Goal: Task Accomplishment & Management: Use online tool/utility

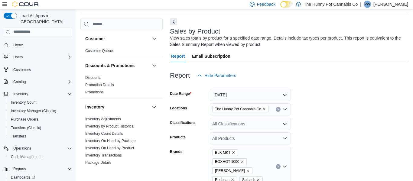
scroll to position [20, 0]
click at [39, 155] on span "Cash Management" at bounding box center [26, 157] width 31 height 5
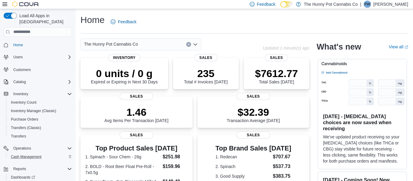
click at [45, 153] on div "Cash Management" at bounding box center [40, 156] width 64 height 7
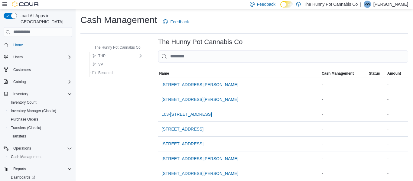
scroll to position [483, 0]
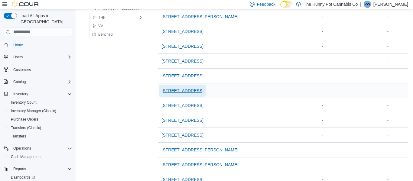
click at [182, 93] on span "[STREET_ADDRESS]" at bounding box center [183, 91] width 42 height 12
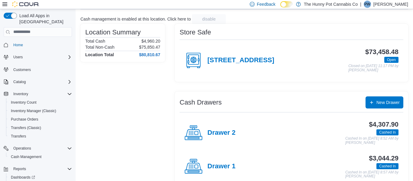
scroll to position [36, 0]
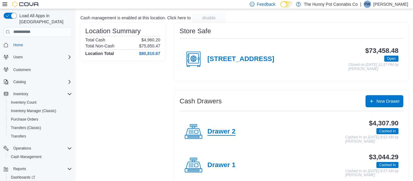
click at [232, 131] on h4 "Drawer 2" at bounding box center [222, 132] width 28 height 8
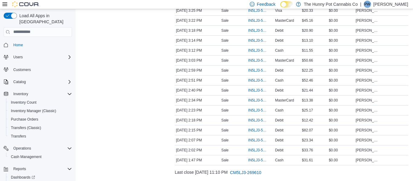
scroll to position [997, 0]
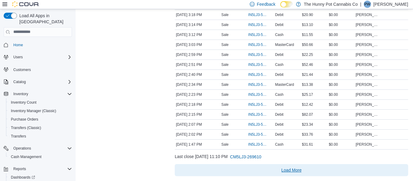
click at [290, 168] on span "Load More" at bounding box center [292, 170] width 20 height 6
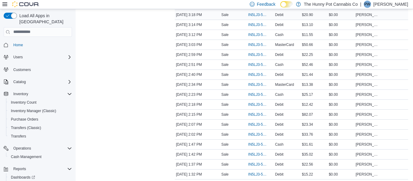
scroll to position [561, 0]
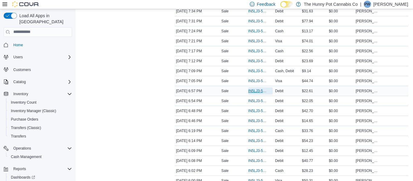
click at [255, 90] on span "IN5LJ3-5956692" at bounding box center [257, 91] width 18 height 5
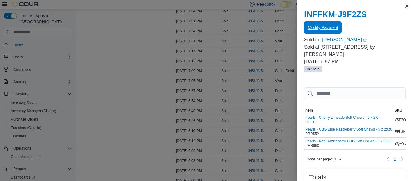
click at [322, 25] on span "Modify Payment" at bounding box center [323, 28] width 30 height 6
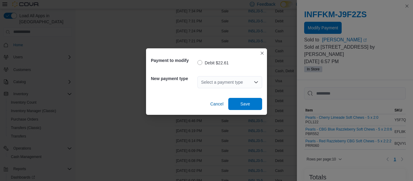
click at [239, 85] on div "Select a payment type" at bounding box center [230, 82] width 65 height 12
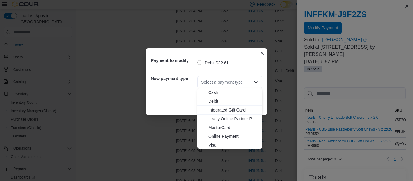
click at [216, 144] on span "Visa" at bounding box center [233, 145] width 50 height 6
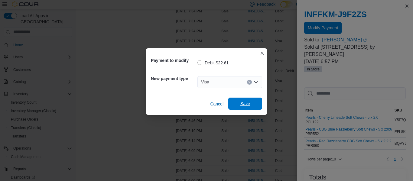
click at [248, 102] on span "Save" at bounding box center [245, 104] width 10 height 6
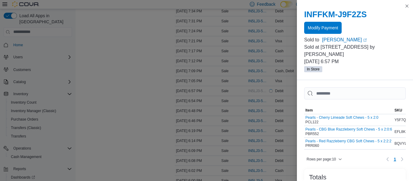
scroll to position [571, 0]
click at [407, 5] on button "Close this dialog" at bounding box center [407, 5] width 7 height 7
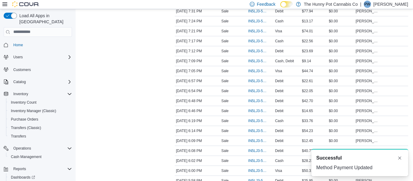
click at [406, 5] on p "[PERSON_NAME]" at bounding box center [391, 4] width 35 height 7
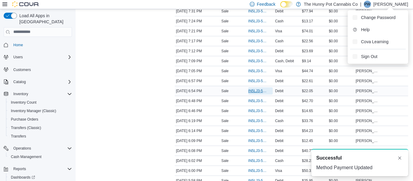
click at [256, 92] on span "IN5LJ3-5956658" at bounding box center [257, 91] width 18 height 5
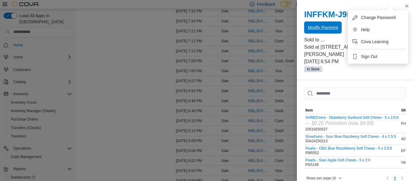
click at [330, 32] on span "Modify Payment" at bounding box center [323, 27] width 30 height 12
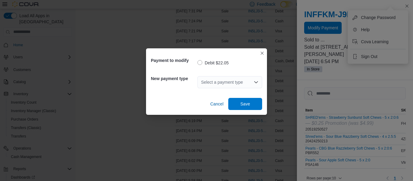
click at [223, 85] on div "Select a payment type" at bounding box center [230, 82] width 65 height 12
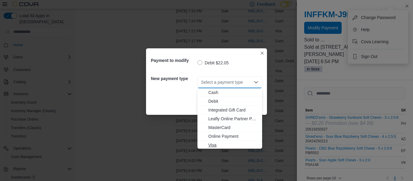
click at [217, 141] on button "Visa" at bounding box center [230, 145] width 65 height 9
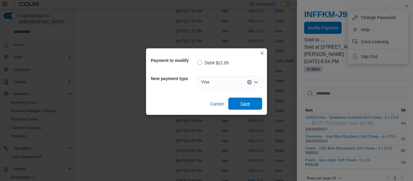
click at [247, 104] on span "Save" at bounding box center [245, 104] width 10 height 6
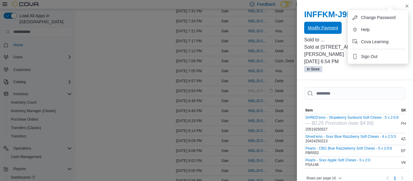
scroll to position [0, 0]
click at [407, 5] on button "Close this dialog" at bounding box center [407, 5] width 7 height 7
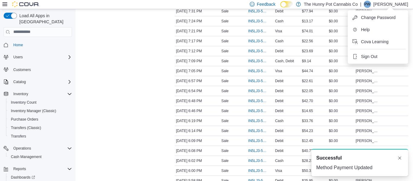
click at [405, 8] on div "Feedback Dark Mode The Hunny Pot Cannabis Co | PW Peter Wight" at bounding box center [327, 4] width 161 height 12
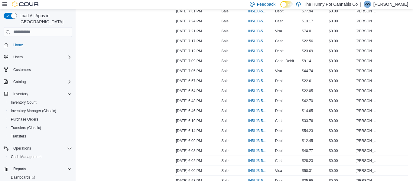
scroll to position [222, 0]
click at [255, 89] on span "IN5LJ3-5958229" at bounding box center [257, 91] width 18 height 5
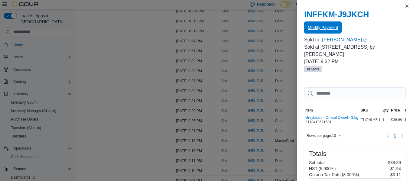
click at [330, 27] on span "Modify Payment" at bounding box center [323, 28] width 30 height 6
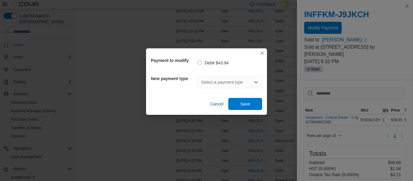
click at [237, 82] on div "Select a payment type" at bounding box center [230, 82] width 65 height 12
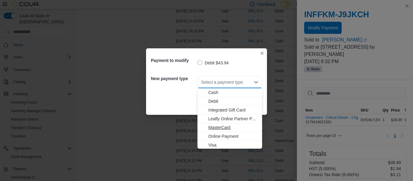
click at [220, 128] on span "MasterCard" at bounding box center [233, 128] width 50 height 6
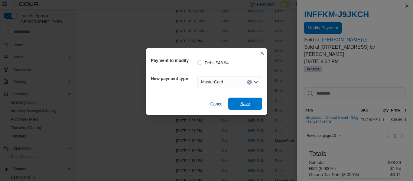
click at [244, 102] on span "Save" at bounding box center [245, 104] width 10 height 6
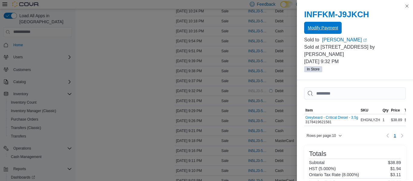
scroll to position [0, 0]
click at [407, 6] on button "Close this dialog" at bounding box center [407, 5] width 7 height 7
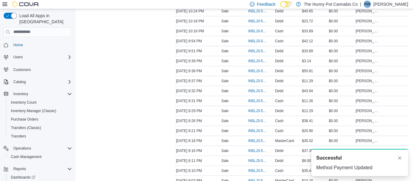
click at [407, 8] on div "Feedback Dark Mode The Hunny Pot Cannabis Co | PW Peter Wight" at bounding box center [327, 4] width 161 height 12
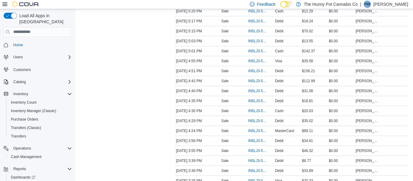
scroll to position [1399, 0]
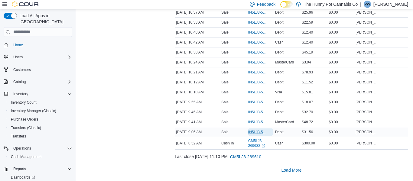
click at [256, 132] on span "IN5LJ3-5952471" at bounding box center [257, 132] width 18 height 5
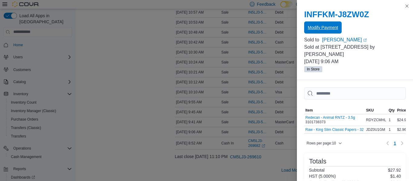
click at [327, 26] on span "Modify Payment" at bounding box center [323, 28] width 30 height 6
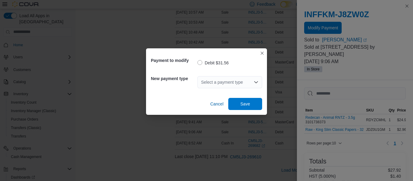
click at [220, 78] on div "Select a payment type" at bounding box center [230, 82] width 65 height 12
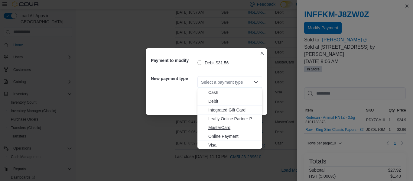
click at [219, 130] on span "MasterCard" at bounding box center [233, 128] width 50 height 6
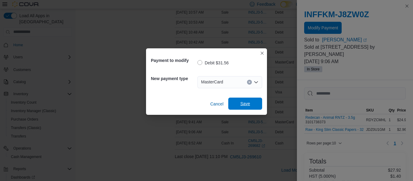
click at [241, 107] on span "Save" at bounding box center [245, 104] width 27 height 12
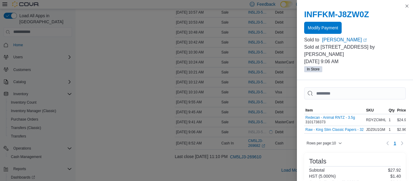
scroll to position [1380, 0]
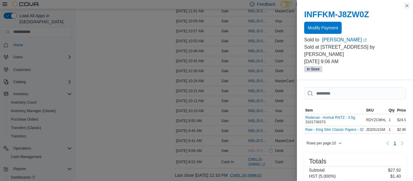
click at [408, 6] on button "Close this dialog" at bounding box center [407, 5] width 7 height 7
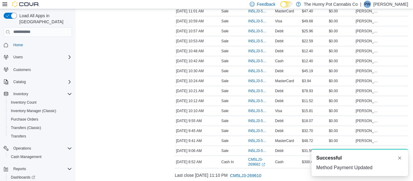
click at [408, 6] on p "[PERSON_NAME]" at bounding box center [391, 4] width 35 height 7
click at [406, 6] on p "[PERSON_NAME]" at bounding box center [391, 4] width 35 height 7
click at [408, 6] on p "[PERSON_NAME]" at bounding box center [391, 4] width 35 height 7
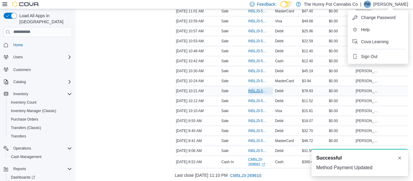
click at [257, 90] on span "IN5LJ3-5952770" at bounding box center [257, 91] width 18 height 5
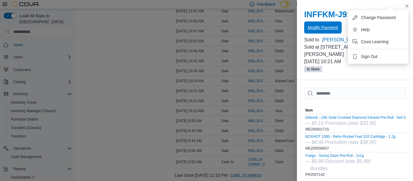
click at [321, 26] on span "Modify Payment" at bounding box center [323, 28] width 30 height 6
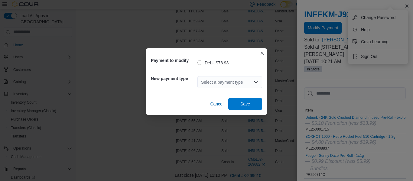
click at [246, 78] on div "Select a payment type" at bounding box center [230, 82] width 65 height 12
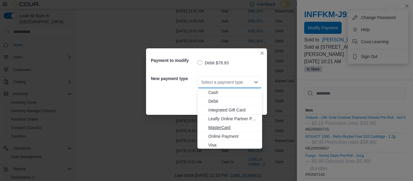
click at [228, 130] on span "MasterCard" at bounding box center [233, 128] width 50 height 6
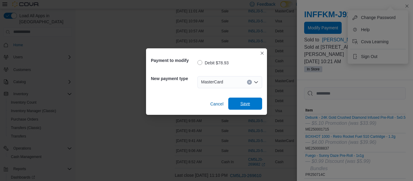
click at [243, 106] on span "Save" at bounding box center [245, 104] width 27 height 12
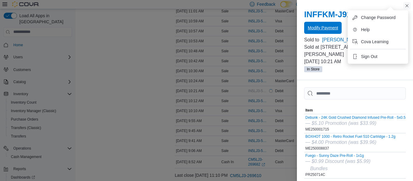
scroll to position [0, 0]
click at [407, 6] on button "Close this dialog" at bounding box center [407, 5] width 7 height 7
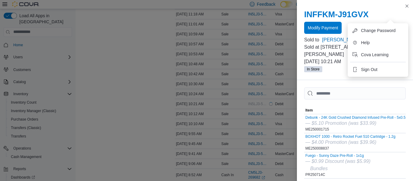
scroll to position [1360, 0]
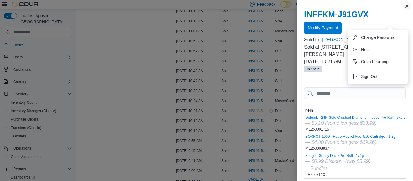
click at [408, 5] on button "Close this dialog" at bounding box center [407, 5] width 7 height 7
click at [408, 6] on div "Feedback Dark Mode The Hunny Pot Cannabis Co | PW Peter Wight" at bounding box center [328, 4] width 166 height 9
click at [407, 6] on p "[PERSON_NAME]" at bounding box center [391, 4] width 35 height 7
click at [405, 6] on p "[PERSON_NAME]" at bounding box center [391, 4] width 35 height 7
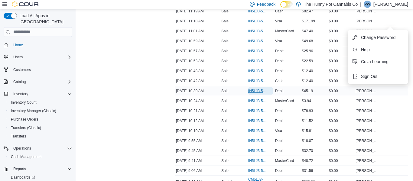
click at [253, 89] on span "IN5LJ3-5952807" at bounding box center [257, 91] width 18 height 5
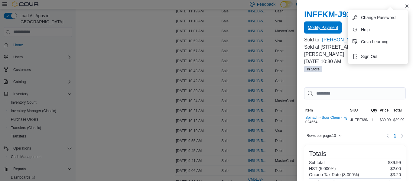
click at [316, 28] on span "Modify Payment" at bounding box center [323, 28] width 30 height 6
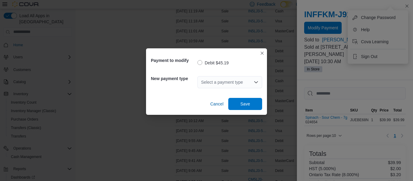
click at [229, 82] on div "Select a payment type" at bounding box center [230, 82] width 65 height 12
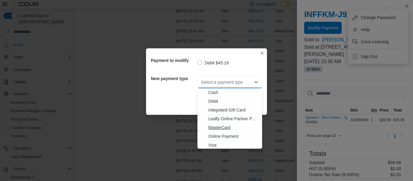
click at [225, 129] on span "MasterCard" at bounding box center [233, 128] width 50 height 6
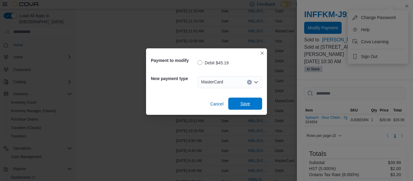
click at [240, 104] on span "Save" at bounding box center [245, 104] width 27 height 12
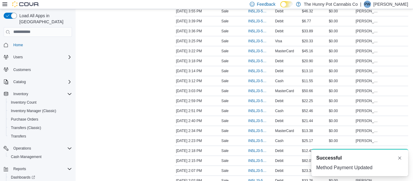
scroll to position [0, 0]
click at [254, 90] on span "IN5LJ3-5954450" at bounding box center [257, 91] width 18 height 5
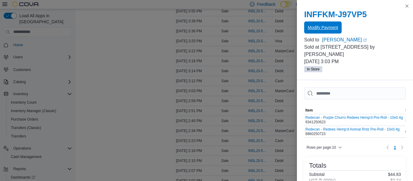
click at [330, 26] on span "Modify Payment" at bounding box center [323, 28] width 30 height 6
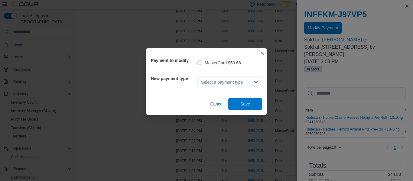
click at [253, 85] on div "Select a payment type" at bounding box center [230, 82] width 65 height 12
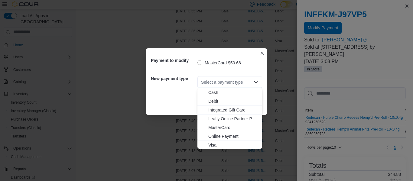
click at [231, 103] on span "Debit" at bounding box center [233, 101] width 50 height 6
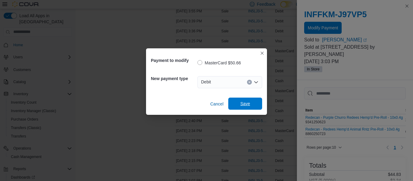
click at [242, 103] on span "Save" at bounding box center [245, 104] width 10 height 6
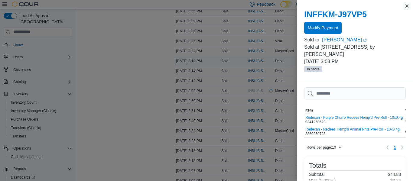
click at [407, 4] on button "Close this dialog" at bounding box center [407, 5] width 7 height 7
click at [407, 4] on p "[PERSON_NAME]" at bounding box center [391, 4] width 35 height 7
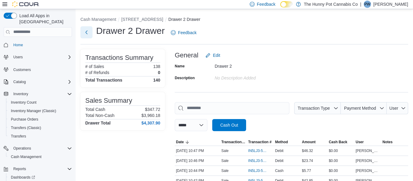
click at [86, 28] on button "Next" at bounding box center [86, 32] width 12 height 12
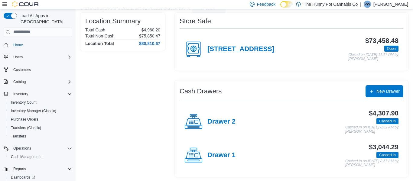
scroll to position [47, 0]
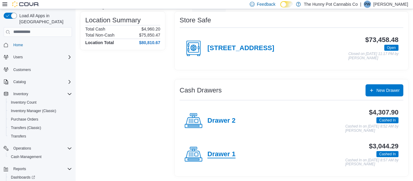
click at [225, 154] on h4 "Drawer 1" at bounding box center [222, 155] width 28 height 8
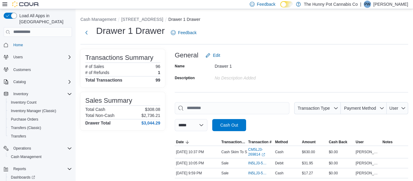
scroll to position [142, 0]
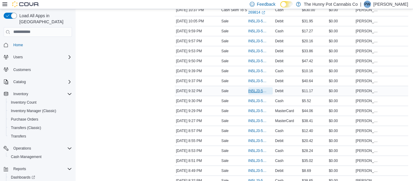
click at [253, 91] on span "IN5LJ3-5958220" at bounding box center [257, 91] width 18 height 5
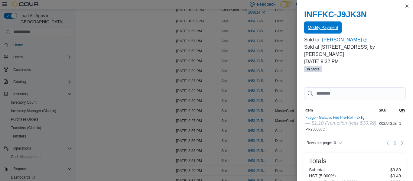
click at [317, 26] on span "Modify Payment" at bounding box center [323, 28] width 30 height 6
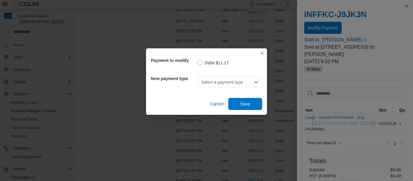
click at [220, 81] on div "Select a payment type" at bounding box center [230, 82] width 65 height 12
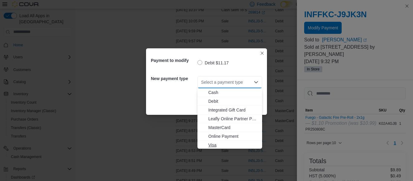
click at [221, 143] on span "Visa" at bounding box center [233, 145] width 50 height 6
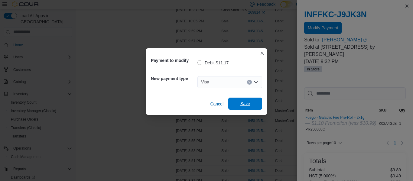
click at [246, 102] on span "Save" at bounding box center [245, 104] width 10 height 6
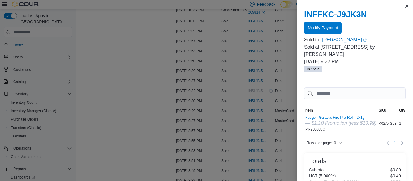
scroll to position [0, 0]
click at [406, 8] on button "Close this dialog" at bounding box center [407, 5] width 7 height 7
click at [406, 6] on p "[PERSON_NAME]" at bounding box center [391, 4] width 35 height 7
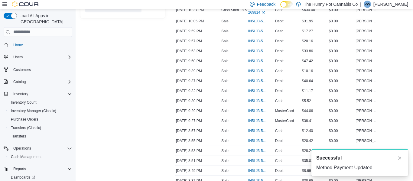
click at [407, 6] on p "[PERSON_NAME]" at bounding box center [391, 4] width 35 height 7
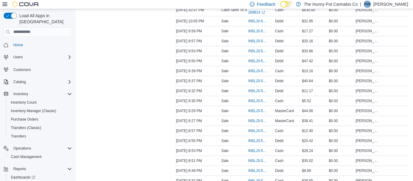
scroll to position [651, 0]
click at [261, 89] on span "IN5LJ3-5954724" at bounding box center [257, 91] width 18 height 5
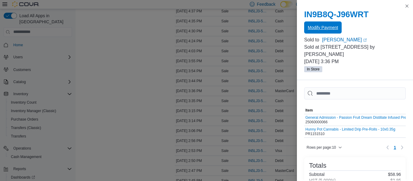
click at [318, 28] on span "Modify Payment" at bounding box center [323, 28] width 30 height 6
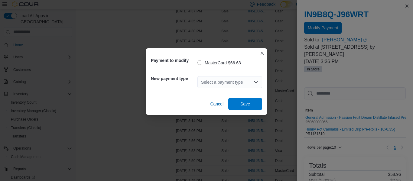
click at [233, 81] on div "Select a payment type" at bounding box center [230, 82] width 65 height 12
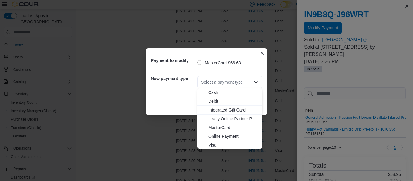
click at [215, 144] on span "Visa" at bounding box center [233, 145] width 50 height 6
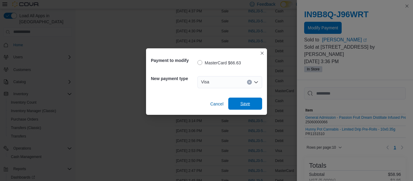
click at [251, 99] on span "Save" at bounding box center [245, 104] width 27 height 12
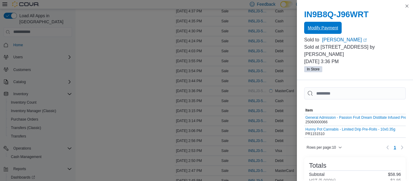
scroll to position [0, 0]
click at [409, 4] on button "Close this dialog" at bounding box center [407, 5] width 7 height 7
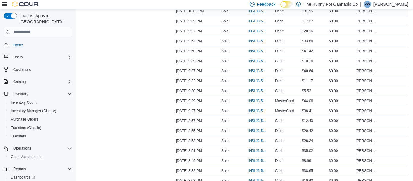
scroll to position [282, 0]
click at [263, 91] on span "IN5LJ3-5957239" at bounding box center [257, 91] width 18 height 5
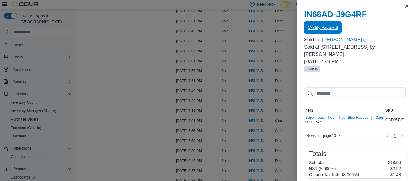
click at [328, 28] on span "Modify Payment" at bounding box center [323, 28] width 30 height 6
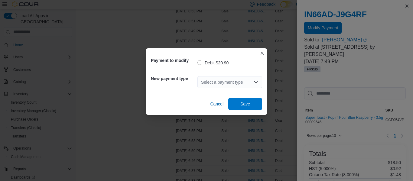
click at [217, 80] on div "Select a payment type" at bounding box center [230, 82] width 65 height 12
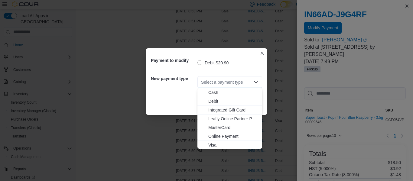
click at [223, 144] on span "Visa" at bounding box center [233, 145] width 50 height 6
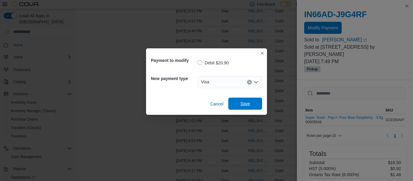
click at [242, 107] on span "Save" at bounding box center [245, 104] width 27 height 12
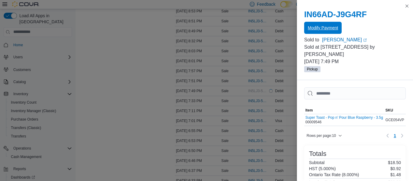
scroll to position [0, 0]
click at [407, 8] on button "Close this dialog" at bounding box center [407, 5] width 7 height 7
click at [407, 8] on p "[PERSON_NAME]" at bounding box center [391, 4] width 35 height 7
